Goal: Find specific page/section: Find specific page/section

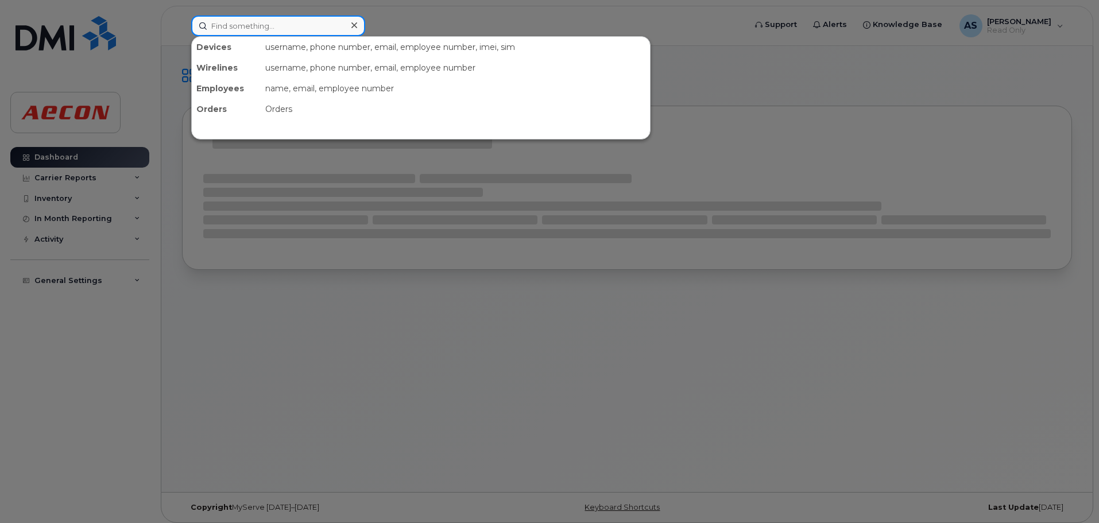
click at [330, 17] on input at bounding box center [278, 26] width 174 height 21
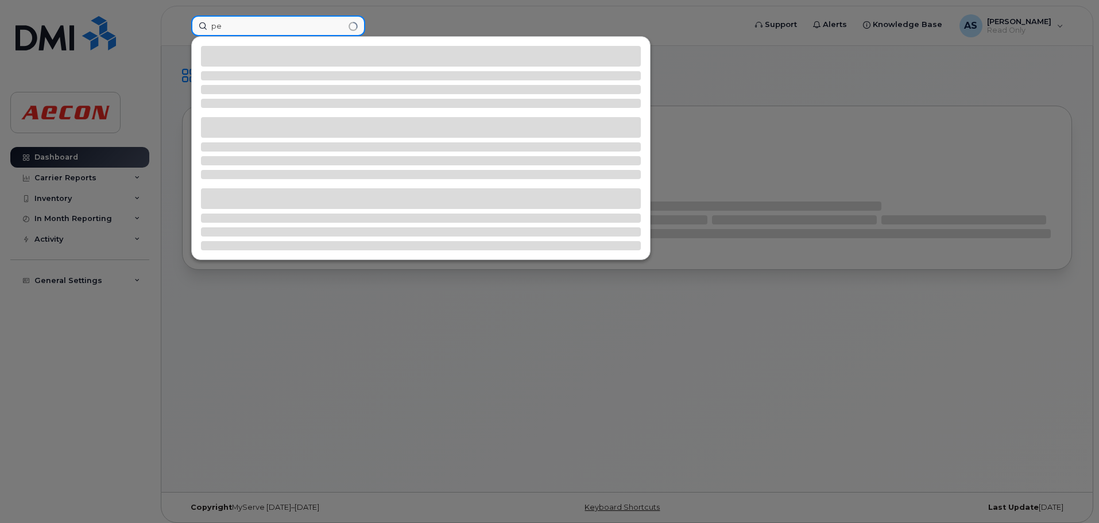
type input "p"
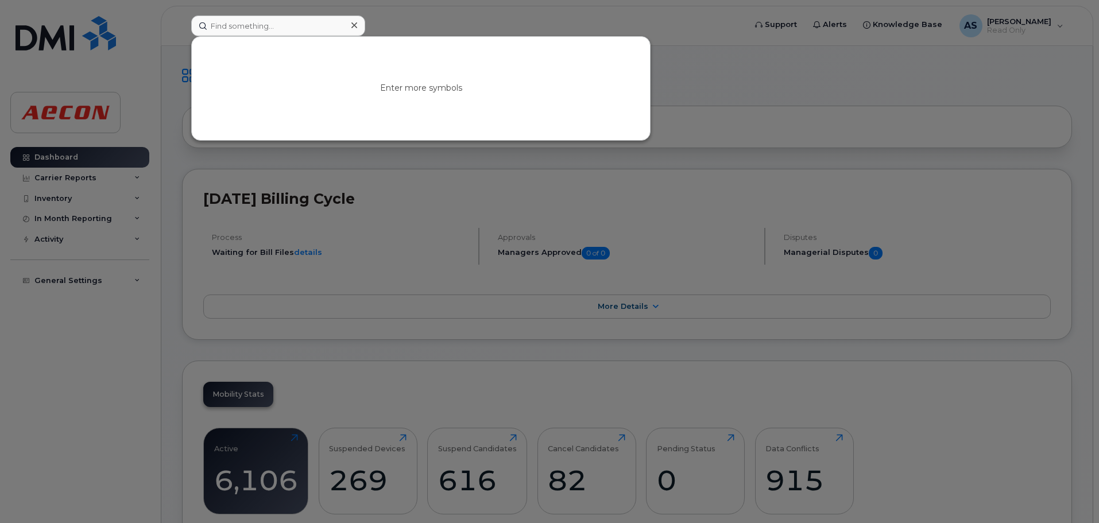
click at [705, 81] on div at bounding box center [549, 261] width 1099 height 523
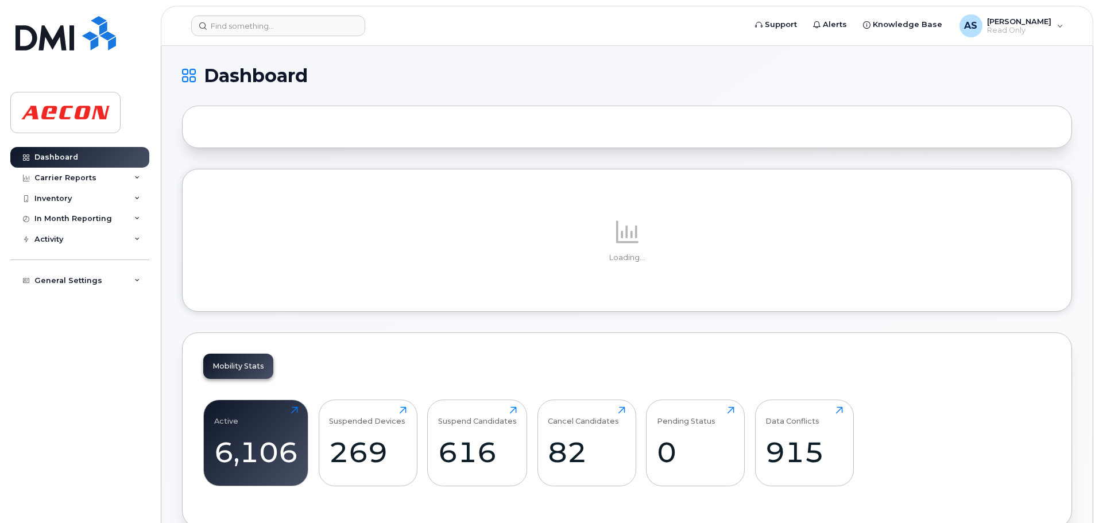
click at [354, 74] on h1 "Dashboard" at bounding box center [624, 76] width 884 height 18
click at [540, 38] on header "Support Alerts Knowledge Base AS [PERSON_NAME] Read Only English Français Adjus…" at bounding box center [627, 26] width 932 height 40
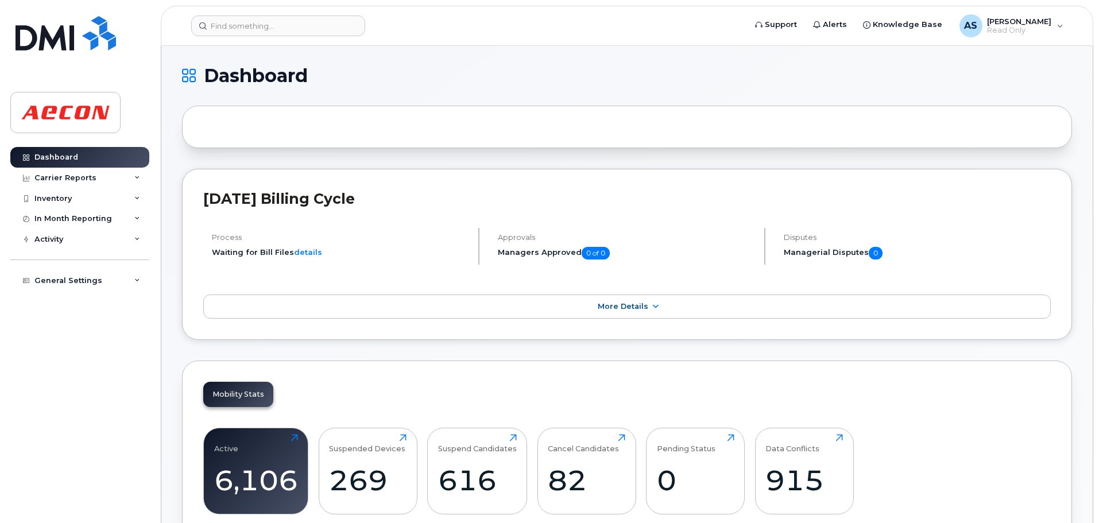
drag, startPoint x: 493, startPoint y: 73, endPoint x: 590, endPoint y: 57, distance: 98.4
click at [493, 73] on h1 "Dashboard" at bounding box center [624, 76] width 884 height 18
click at [700, 69] on h1 "Dashboard" at bounding box center [624, 76] width 884 height 18
click at [649, 78] on h1 "Dashboard" at bounding box center [624, 76] width 884 height 18
click at [661, 83] on h1 "Dashboard" at bounding box center [624, 76] width 884 height 18
